Goal: Task Accomplishment & Management: Use online tool/utility

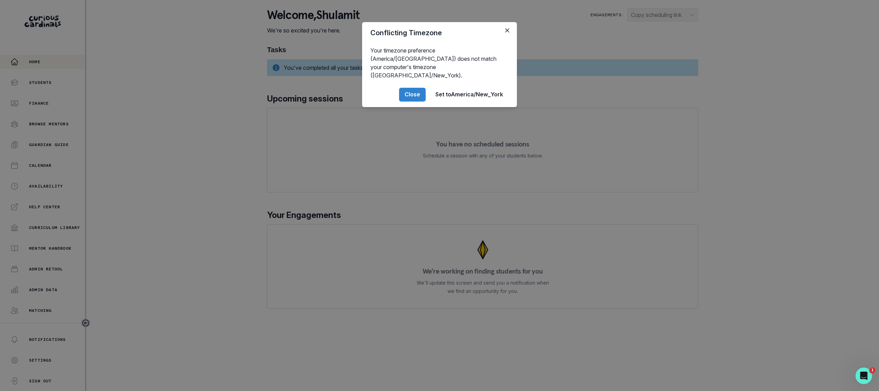
click at [51, 273] on div "Conflicting Timezone Your timezone preference (America/[GEOGRAPHIC_DATA]) does …" at bounding box center [439, 195] width 879 height 391
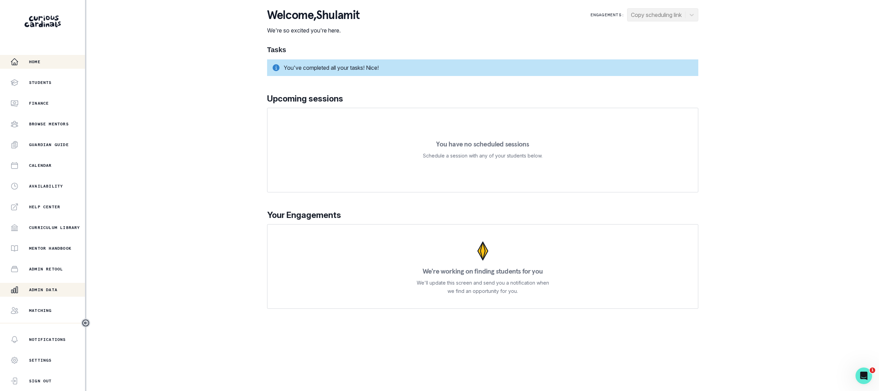
click at [51, 288] on p "Admin Data" at bounding box center [43, 290] width 28 height 6
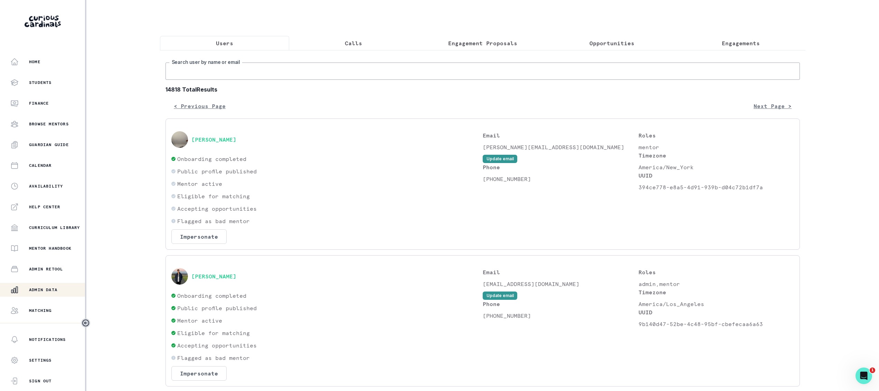
click at [275, 71] on input "Search user by name or email" at bounding box center [483, 71] width 635 height 17
click at [48, 309] on p "Matching" at bounding box center [40, 311] width 23 height 6
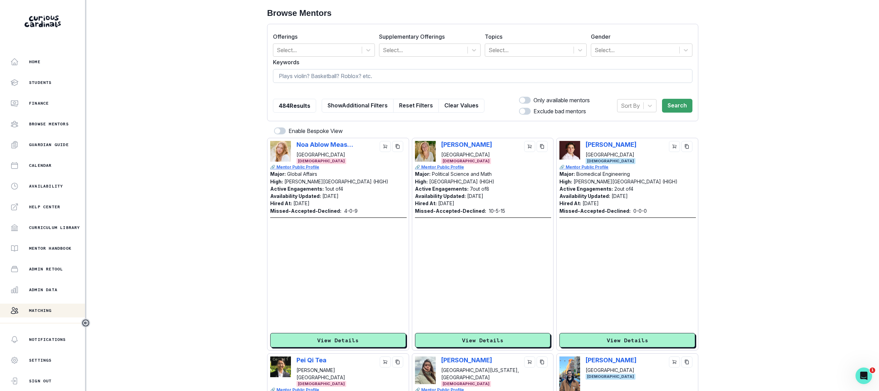
click at [311, 79] on input at bounding box center [483, 76] width 420 height 14
type input "yadu"
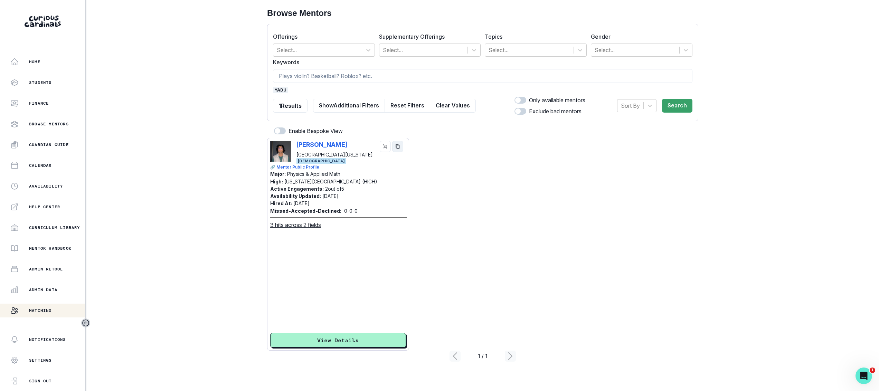
click at [397, 148] on icon "copy" at bounding box center [397, 146] width 5 height 5
drag, startPoint x: 424, startPoint y: 324, endPoint x: 382, endPoint y: 165, distance: 164.0
click at [380, 219] on div "[PERSON_NAME] [GEOGRAPHIC_DATA][US_STATE] [DEMOGRAPHIC_DATA] 🔗 Mentor Public Pr…" at bounding box center [482, 244] width 431 height 213
